Goal: Task Accomplishment & Management: Use online tool/utility

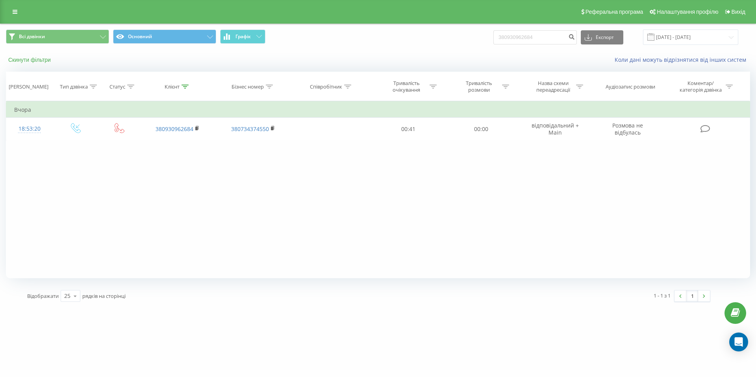
click at [28, 61] on button "Скинути фільтри" at bounding box center [30, 59] width 49 height 7
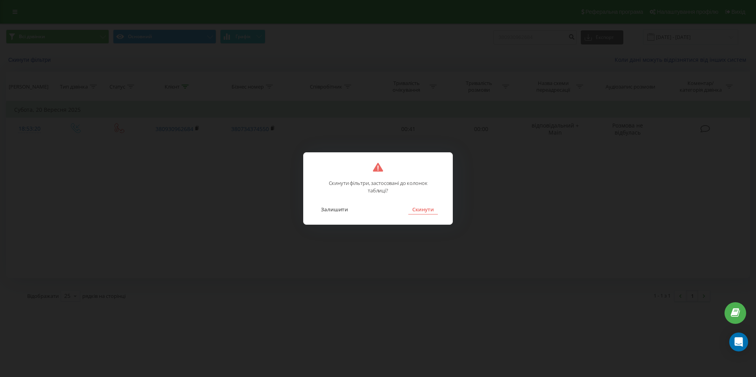
click at [421, 208] on button "Скинути" at bounding box center [423, 209] width 30 height 10
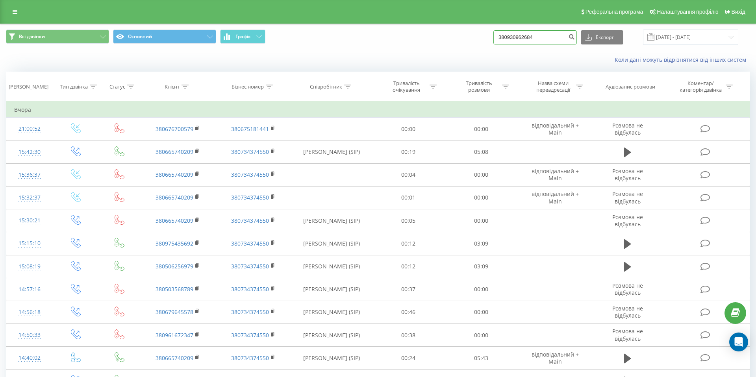
click at [553, 35] on input "380930962684" at bounding box center [536, 37] width 84 height 14
drag, startPoint x: 560, startPoint y: 39, endPoint x: 447, endPoint y: 39, distance: 112.3
click at [444, 39] on div "Всі дзвінки Основний Графік 380930962684 Експорт .csv .xls .xlsx 21.06.2025 - 2…" at bounding box center [378, 37] width 744 height 15
paste input "79471718"
type input "380979471718"
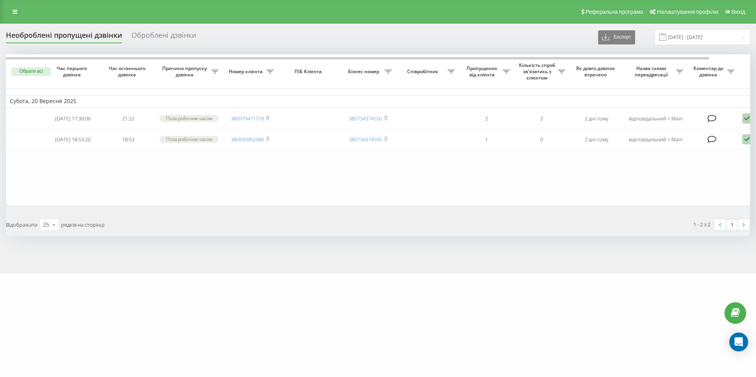
click at [143, 33] on div "Оброблені дзвінки" at bounding box center [164, 37] width 65 height 12
click at [159, 37] on div "Оброблені дзвінки" at bounding box center [164, 37] width 65 height 12
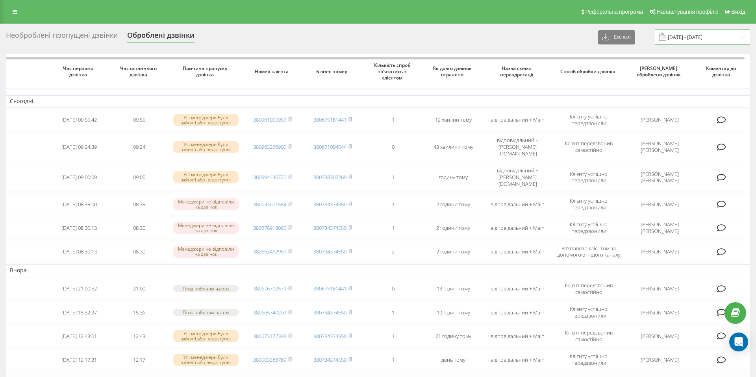
click at [704, 37] on input "22.08.2025 - 22.09.2025" at bounding box center [702, 37] width 95 height 15
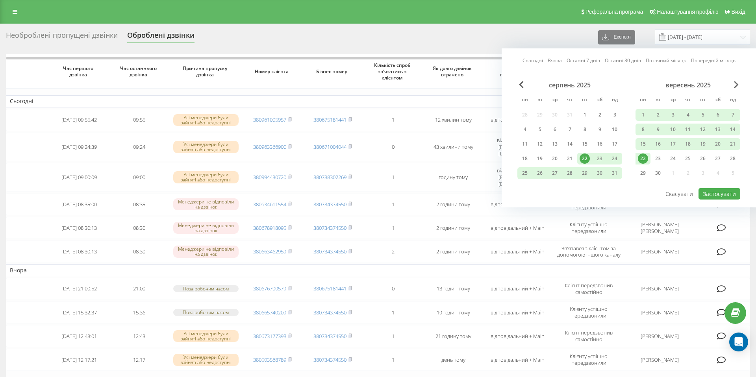
click at [576, 61] on link "Останні 7 днів" at bounding box center [583, 60] width 33 height 7
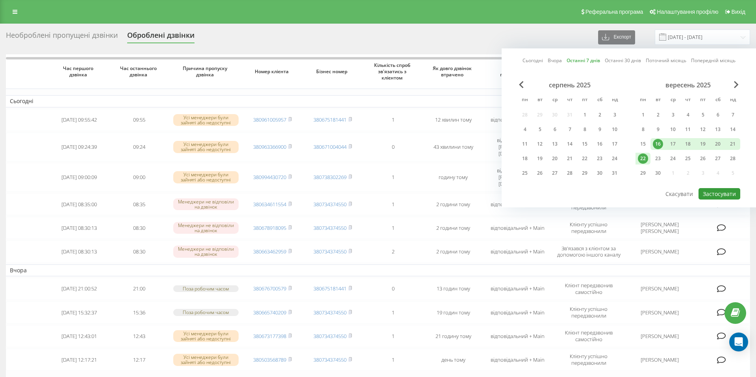
click at [708, 191] on button "Застосувати" at bounding box center [720, 193] width 42 height 11
type input "16.09.2025 - 22.09.2025"
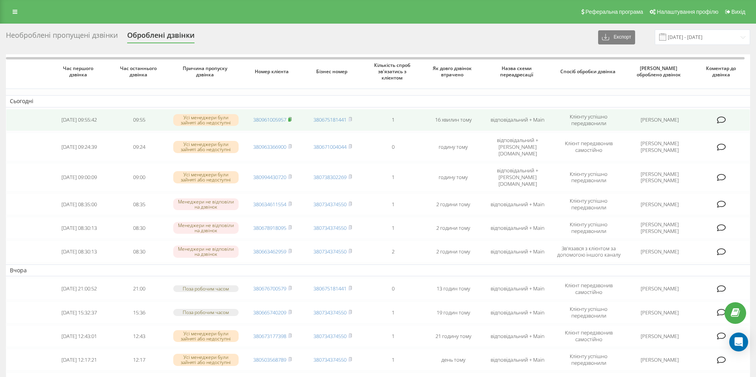
click at [291, 120] on rect at bounding box center [289, 120] width 2 height 4
click at [21, 120] on td at bounding box center [27, 120] width 43 height 22
click at [28, 121] on td at bounding box center [27, 120] width 43 height 22
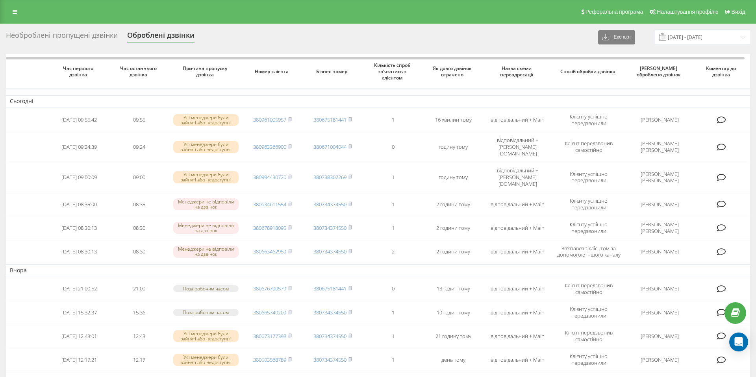
click at [41, 35] on div "Необроблені пропущені дзвінки" at bounding box center [62, 37] width 112 height 12
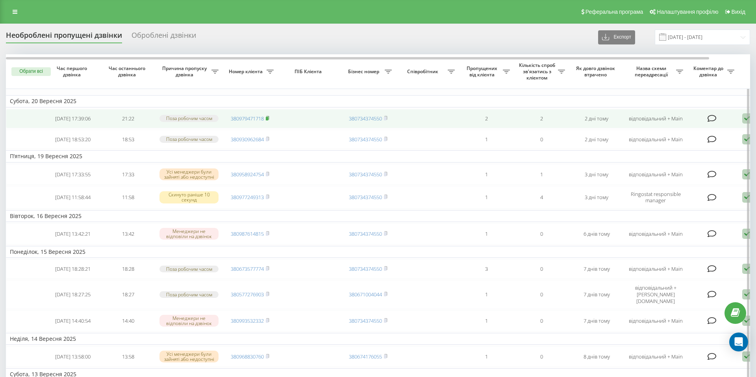
click at [267, 121] on rect at bounding box center [267, 119] width 2 height 4
click at [268, 120] on rect at bounding box center [267, 119] width 2 height 4
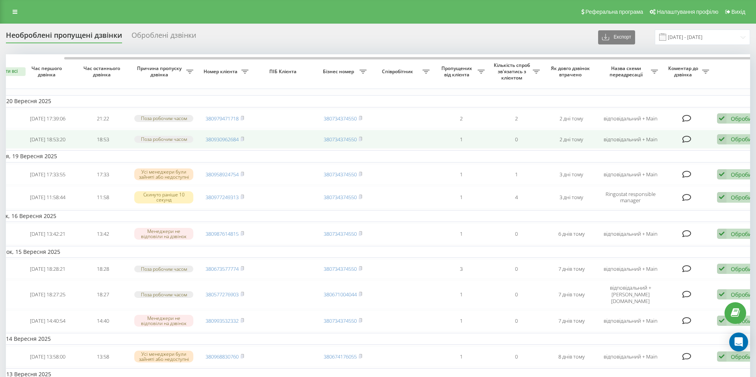
scroll to position [0, 43]
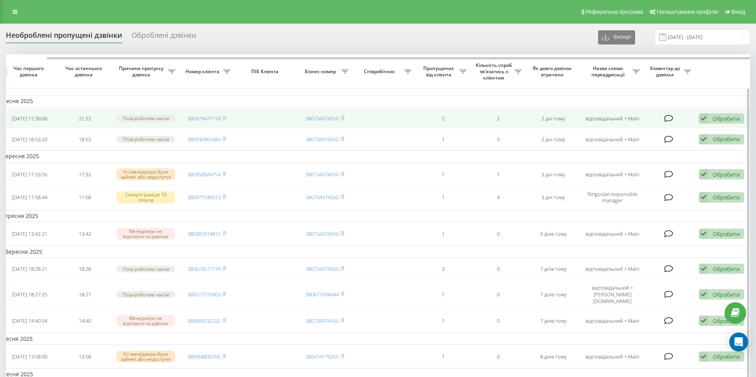
click at [727, 123] on div "Обробити" at bounding box center [726, 118] width 27 height 7
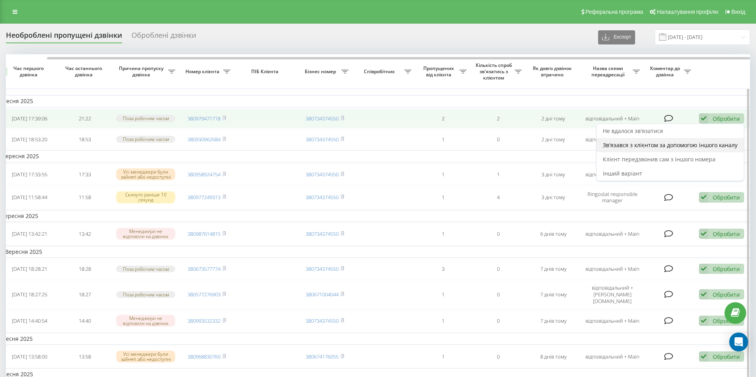
click at [676, 141] on div "Зв'язався з клієнтом за допомогою іншого каналу" at bounding box center [670, 145] width 147 height 14
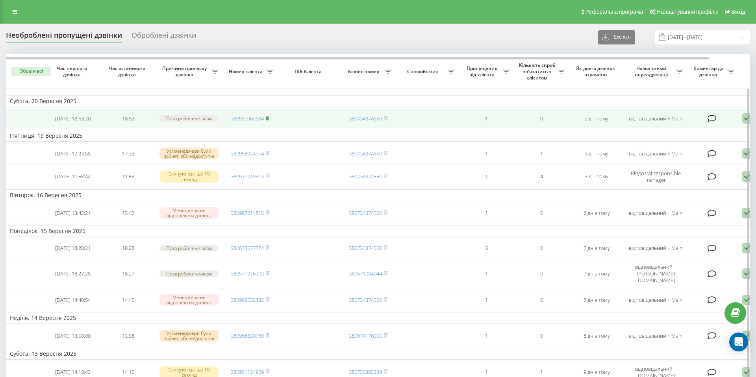
click at [269, 118] on icon at bounding box center [267, 118] width 3 height 4
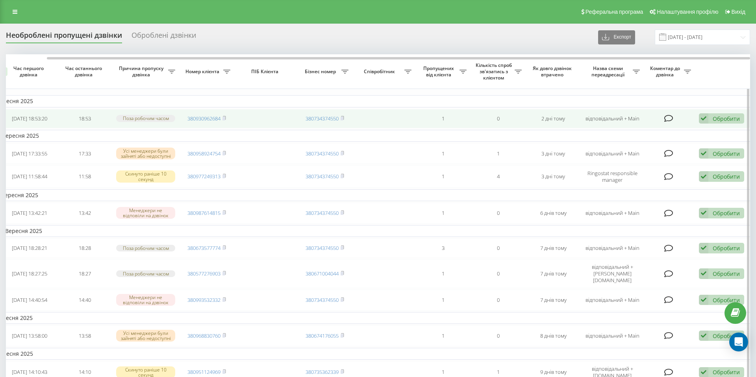
click at [716, 121] on div "Обробити" at bounding box center [726, 118] width 27 height 7
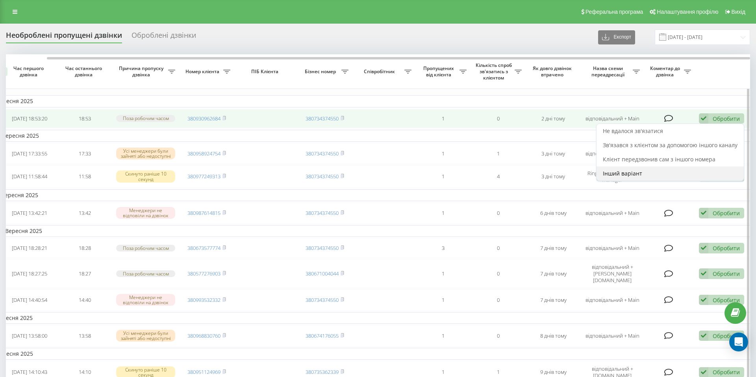
click at [620, 175] on span "Інший варіант" at bounding box center [622, 173] width 39 height 7
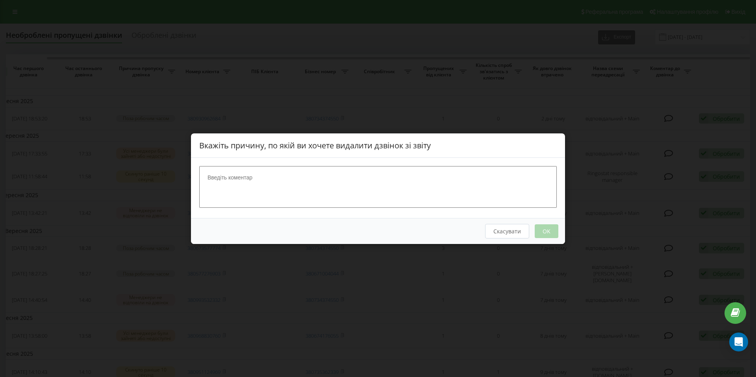
click at [603, 153] on div "Вкажіть причину, по якій ви хочете видалити дзвінок зі звіту Скасувати OK" at bounding box center [378, 188] width 756 height 377
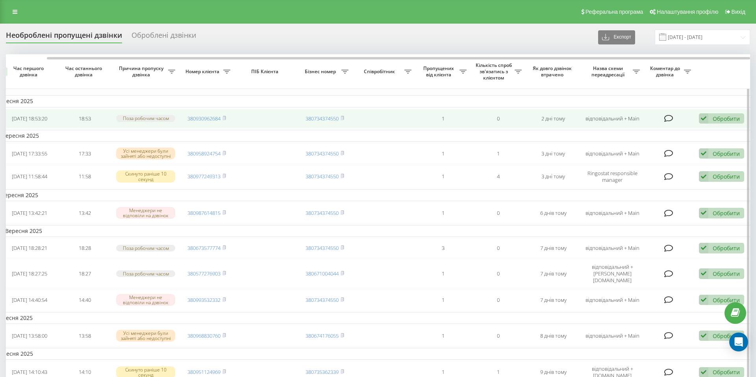
click at [714, 119] on div "Обробити" at bounding box center [726, 118] width 27 height 7
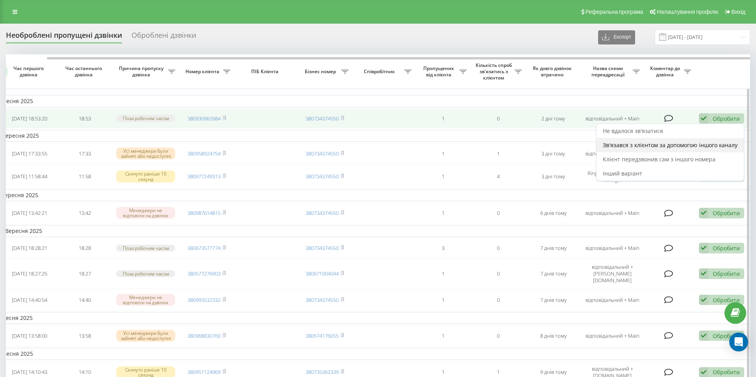
click at [622, 149] on span "Зв'язався з клієнтом за допомогою іншого каналу" at bounding box center [670, 144] width 135 height 7
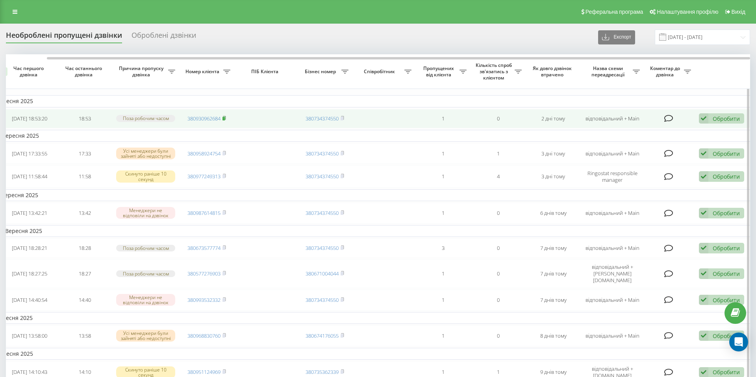
click at [226, 118] on icon at bounding box center [225, 118] width 4 height 5
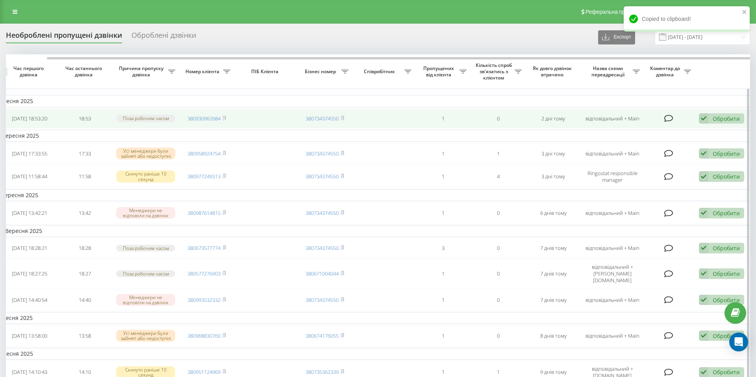
click at [722, 119] on div "Обробити" at bounding box center [726, 118] width 27 height 7
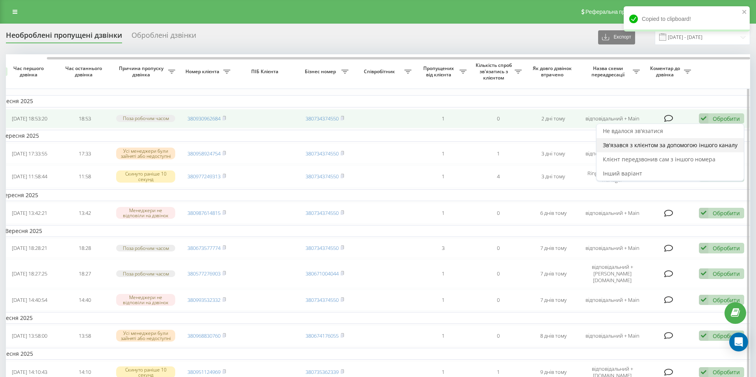
click at [628, 145] on span "Зв'язався з клієнтом за допомогою іншого каналу" at bounding box center [670, 144] width 135 height 7
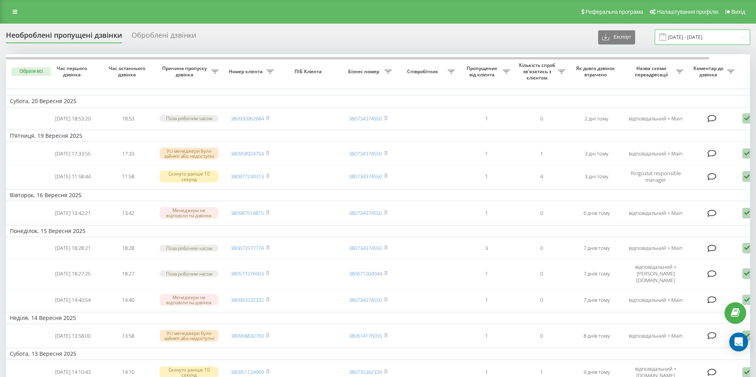
click at [705, 35] on input "22.08.2025 - 22.09.2025" at bounding box center [702, 37] width 95 height 15
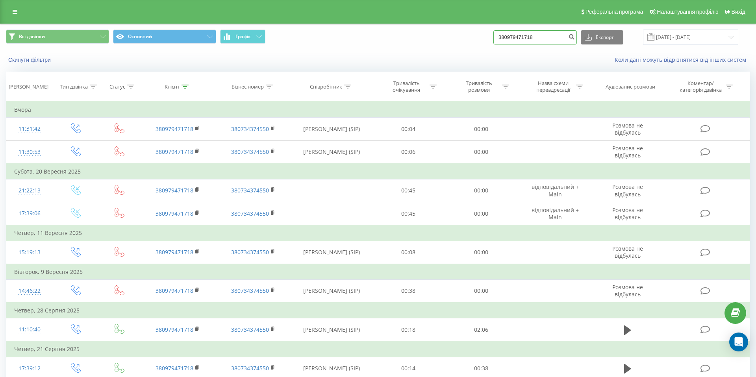
click at [547, 37] on input "380979471718" at bounding box center [536, 37] width 84 height 14
paste input "30962684"
type input "380930962684"
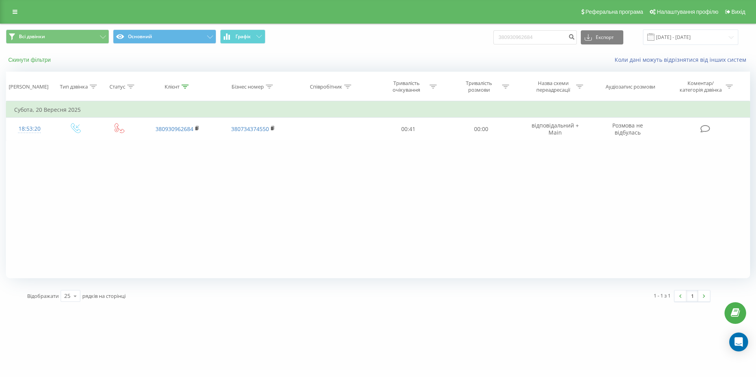
click at [34, 59] on button "Скинути фільтри" at bounding box center [30, 59] width 49 height 7
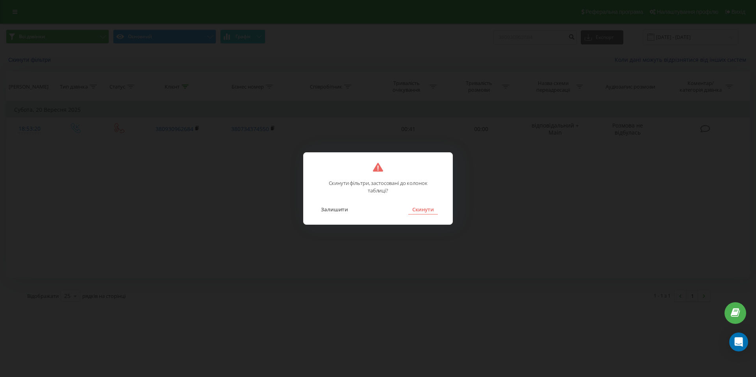
click at [422, 210] on button "Скинути" at bounding box center [423, 209] width 30 height 10
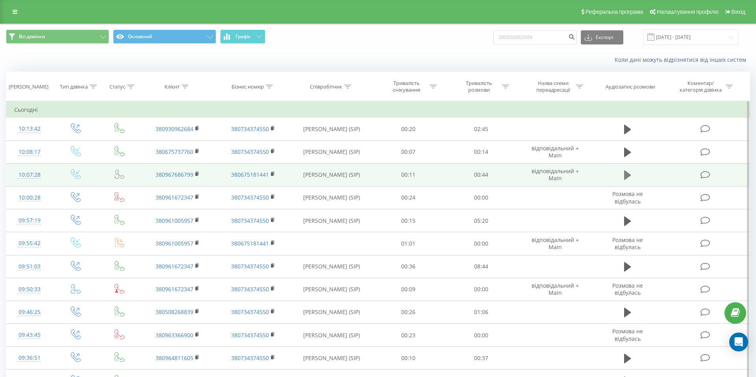
click at [628, 173] on icon at bounding box center [627, 175] width 7 height 9
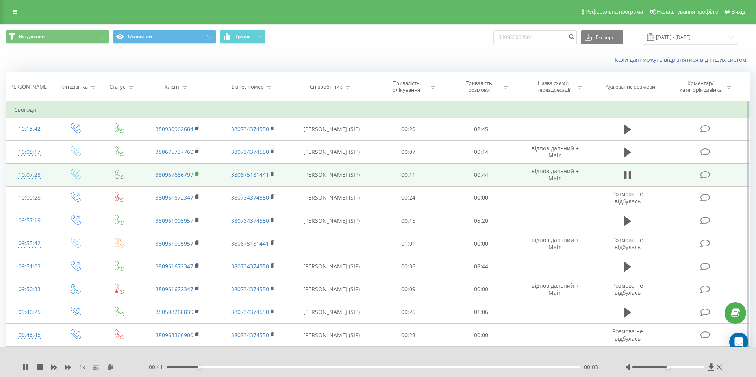
click at [196, 174] on rect at bounding box center [196, 175] width 2 height 4
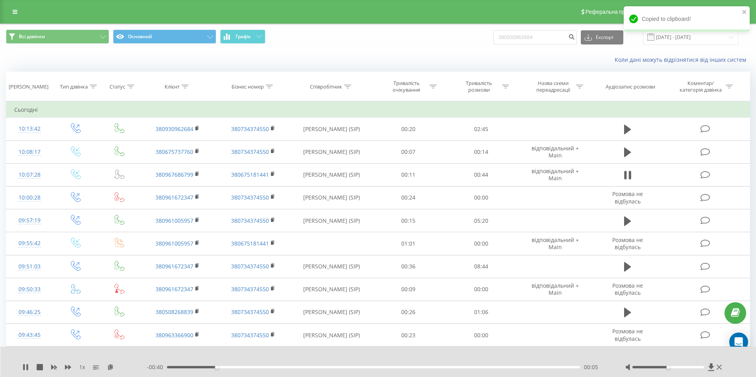
click at [250, 367] on div "00:05" at bounding box center [373, 367] width 413 height 2
click at [280, 366] on div "00:09" at bounding box center [373, 367] width 413 height 2
click at [26, 369] on icon at bounding box center [25, 367] width 6 height 6
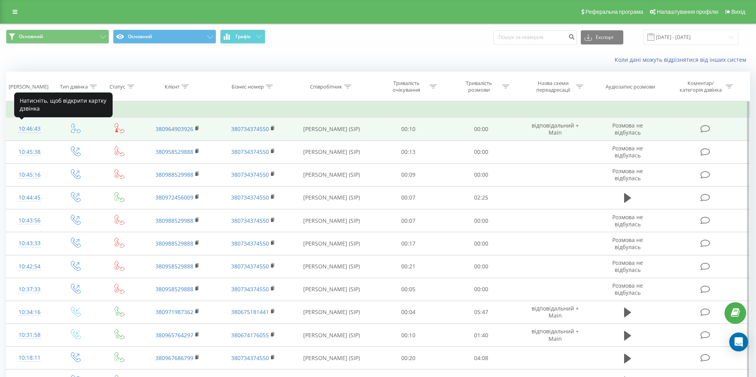
click at [24, 130] on div "10:46:43" at bounding box center [29, 128] width 31 height 15
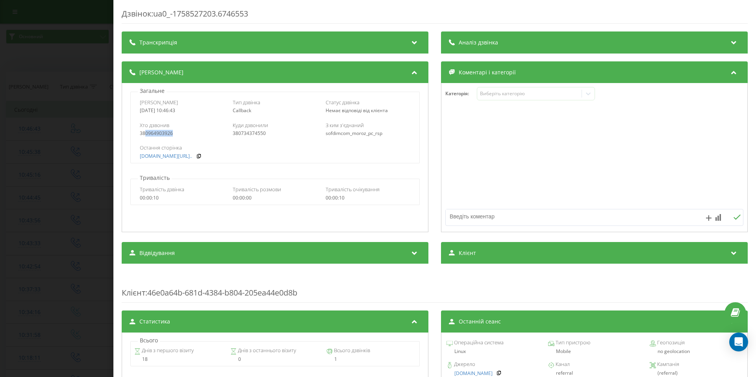
drag, startPoint x: 145, startPoint y: 133, endPoint x: 192, endPoint y: 133, distance: 46.9
click at [193, 133] on div "380964903926" at bounding box center [182, 134] width 85 height 6
copy div "0964903926"
click at [83, 97] on div "Дзвінок : ua0_-1758527203.6746553 Транскрипція Для AI-аналізу майбутніх дзвінкі…" at bounding box center [378, 188] width 756 height 377
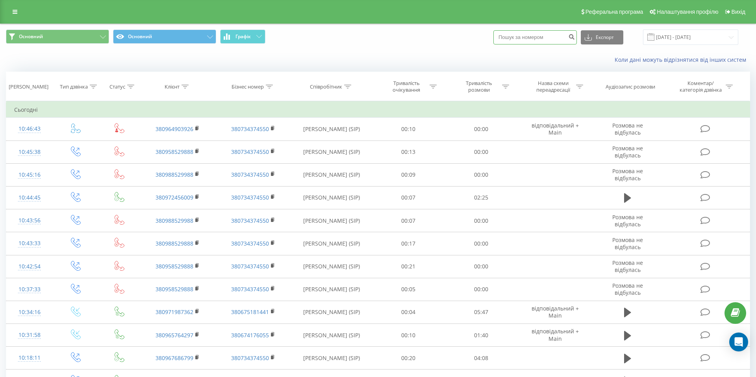
click at [540, 43] on input at bounding box center [536, 37] width 84 height 14
paste input "380969745894"
type input "380969745894"
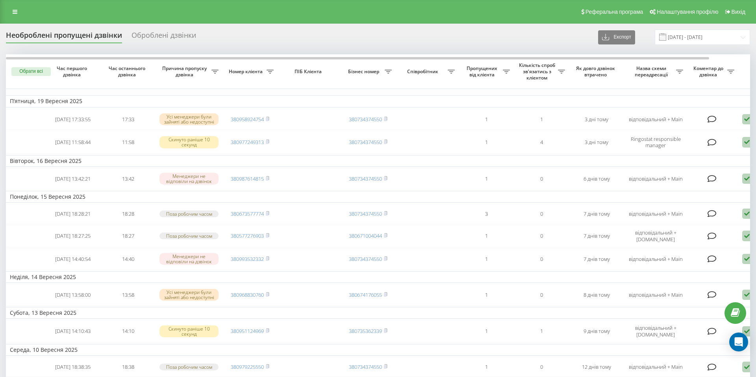
click at [358, 50] on div "Необроблені пропущені дзвінки Оброблені дзвінки Експорт .csv .xlsx [DATE] - [DA…" at bounding box center [378, 368] width 744 height 677
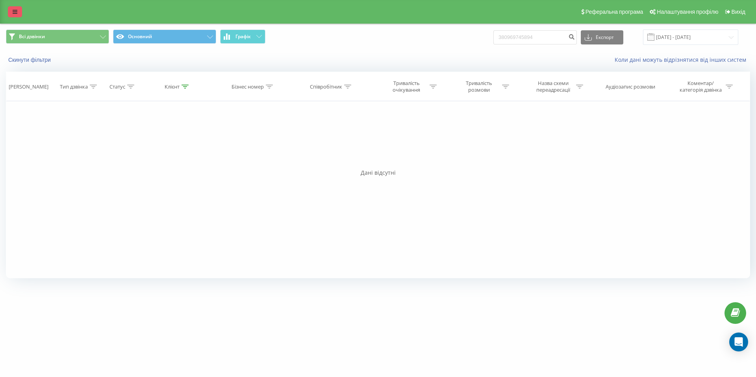
click at [15, 15] on link at bounding box center [15, 11] width 14 height 11
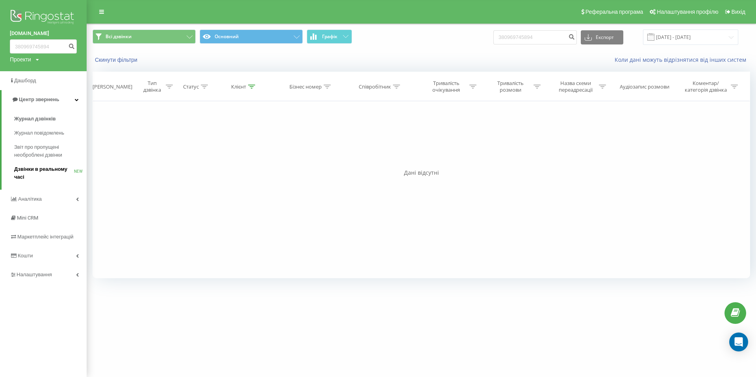
click at [30, 169] on span "Дзвінки в реальному часі" at bounding box center [44, 173] width 60 height 16
click at [35, 169] on span "Дзвінки в реальному часі" at bounding box center [44, 173] width 60 height 16
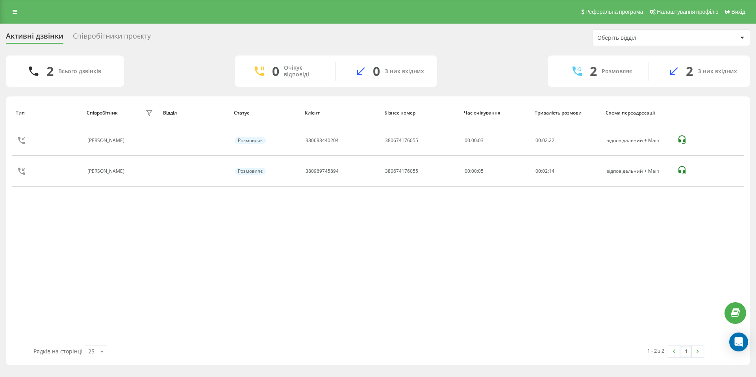
click at [468, 31] on div "Активні дзвінки Співробітники проєкту Оберіть відділ" at bounding box center [378, 38] width 744 height 17
click at [163, 58] on div "1 Всього дзвінків 0 Очікує відповіді 0 З них вхідних 1 Розмовляє 1 З них вхідних" at bounding box center [378, 72] width 744 height 32
click at [13, 14] on icon at bounding box center [15, 12] width 5 height 6
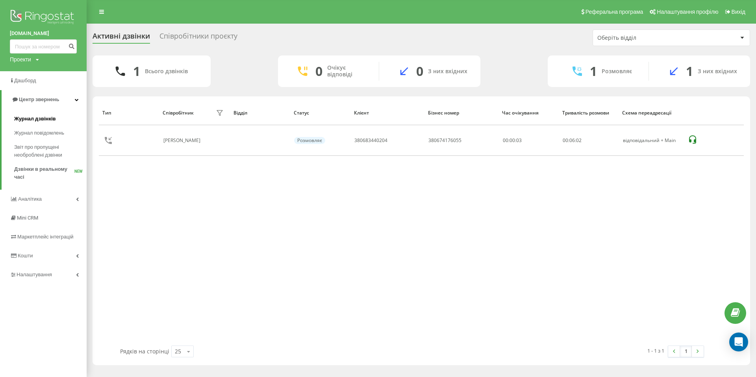
click at [26, 115] on span "Журнал дзвінків" at bounding box center [35, 119] width 42 height 8
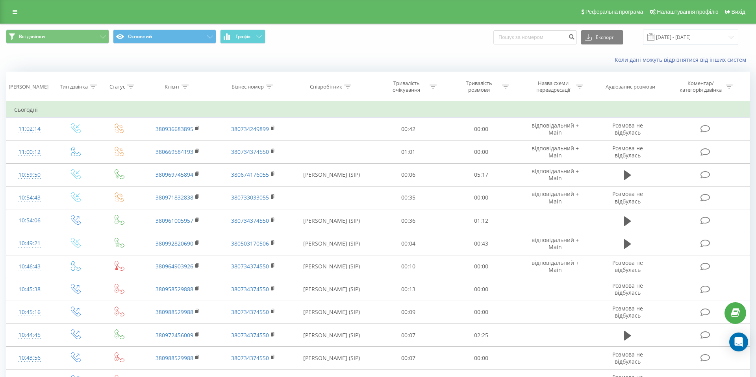
click at [429, 47] on div "Всі дзвінки Основний Графік Експорт .csv .xls .xlsx [DATE] - [DATE]" at bounding box center [378, 37] width 756 height 26
click at [286, 52] on div "Коли дані можуть відрізнятися вiд інших систем" at bounding box center [378, 59] width 756 height 19
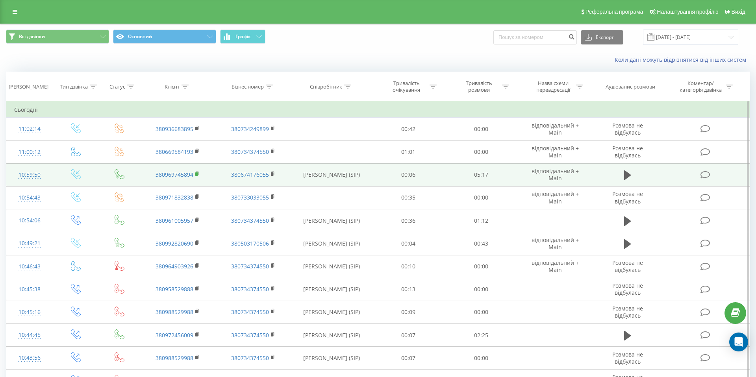
click at [196, 174] on rect at bounding box center [196, 175] width 2 height 4
